Goal: Find specific page/section: Find specific page/section

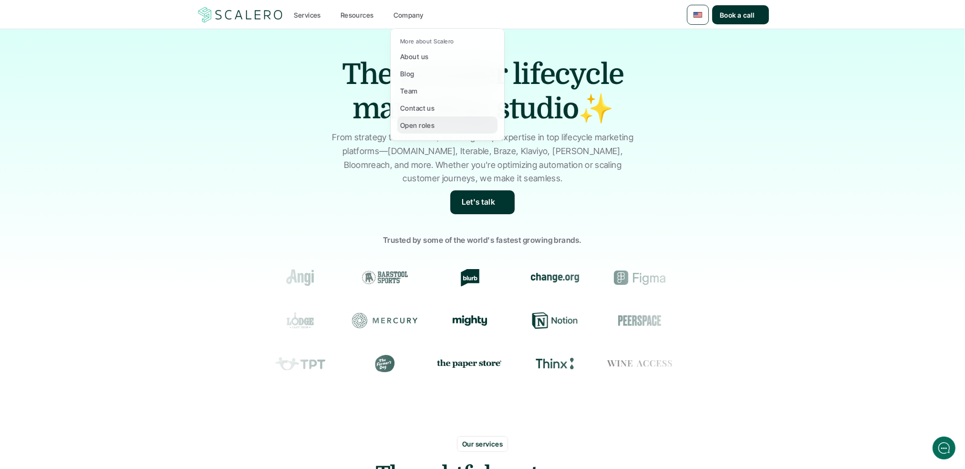
click at [423, 124] on p "Open roles" at bounding box center [417, 125] width 34 height 10
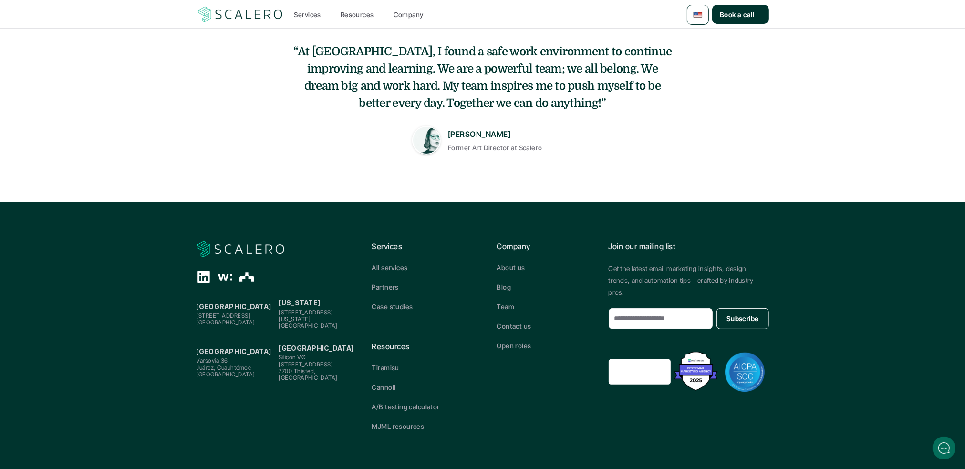
scroll to position [282, 0]
click at [511, 349] on p "Open roles" at bounding box center [514, 346] width 34 height 10
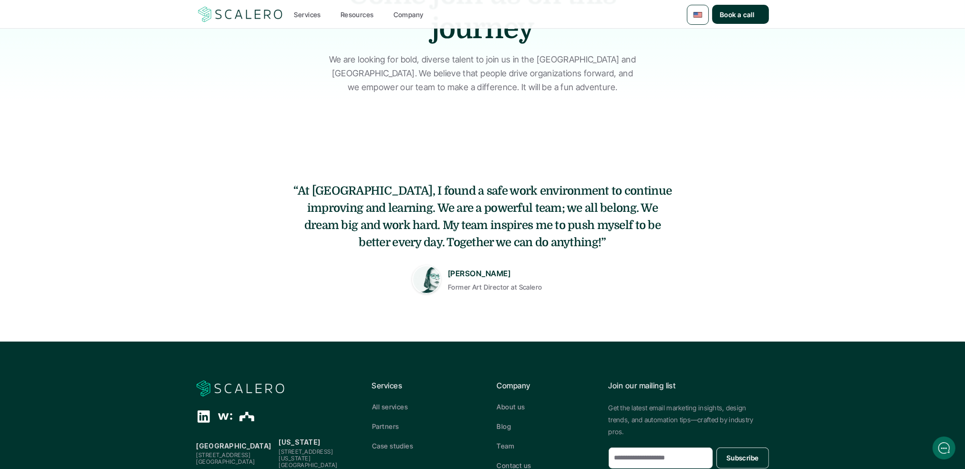
scroll to position [0, 0]
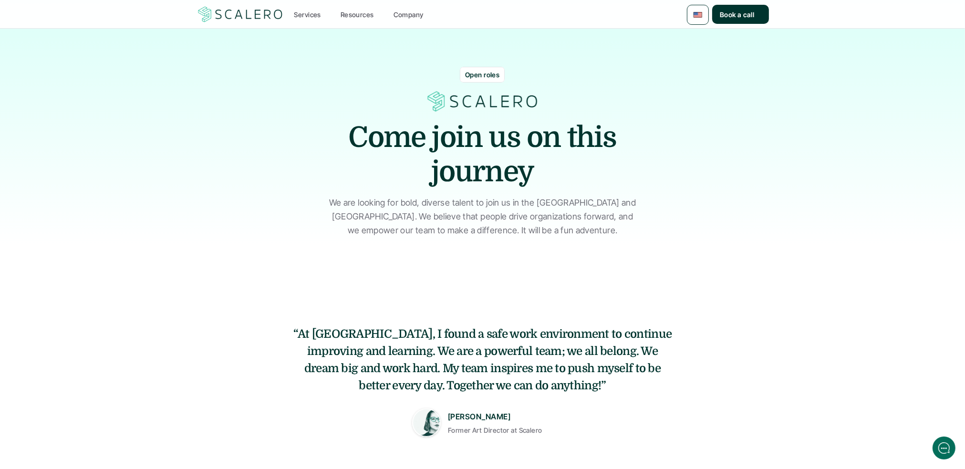
click at [484, 76] on p "Open roles" at bounding box center [482, 75] width 34 height 10
click at [479, 72] on p "Open roles" at bounding box center [482, 75] width 34 height 10
click at [265, 13] on img at bounding box center [240, 14] width 88 height 18
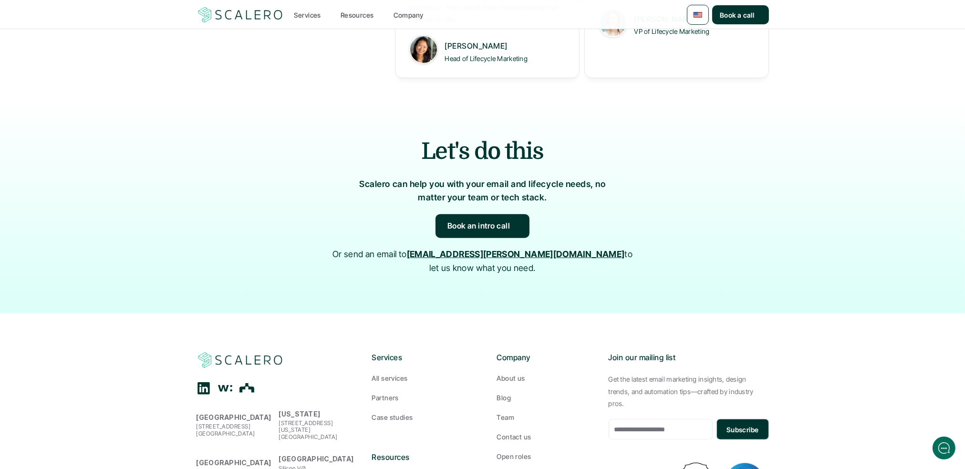
scroll to position [1431, 0]
